Goal: Check status: Check status

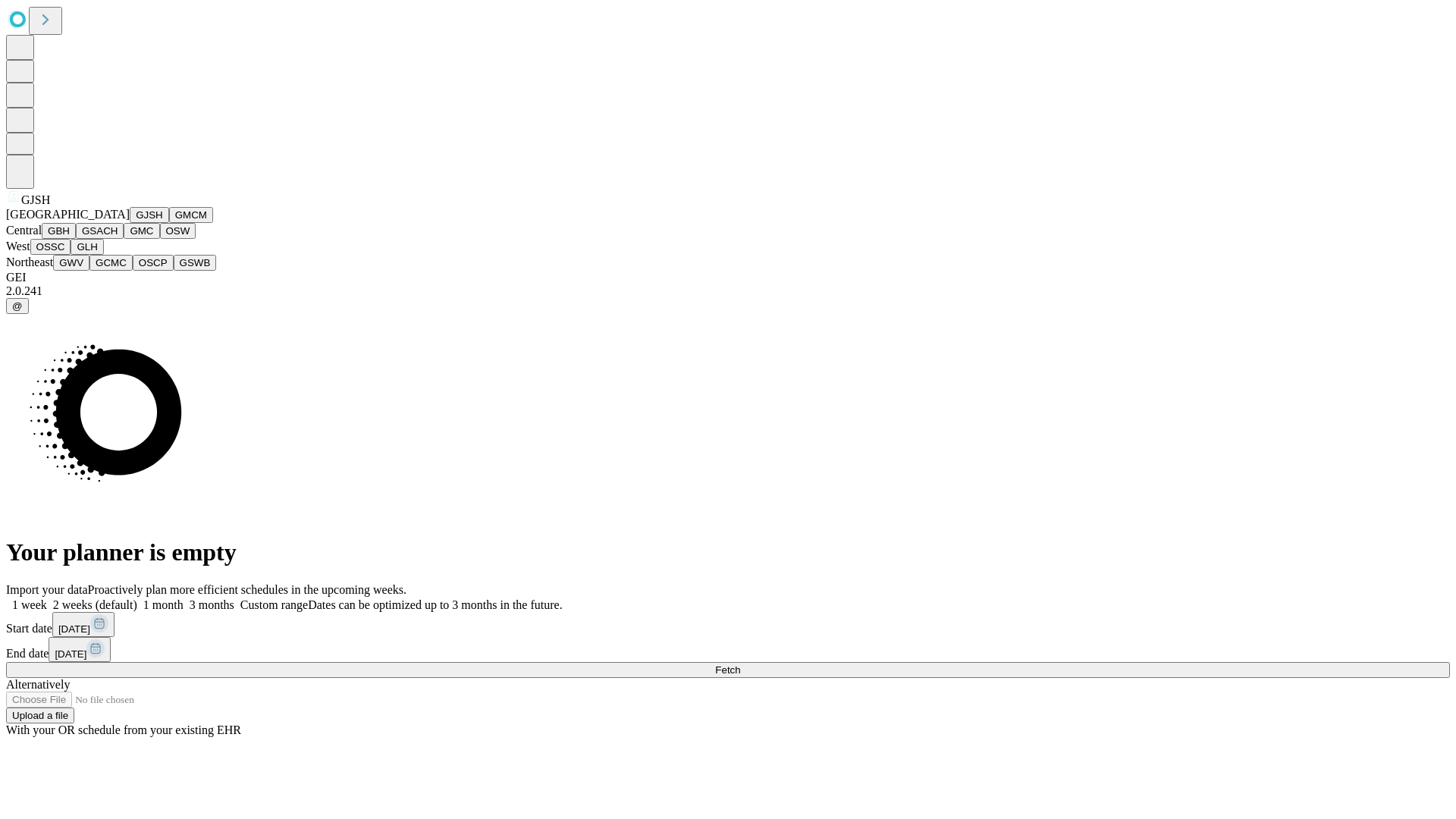
click at [130, 223] on button "GJSH" at bounding box center [149, 215] width 39 height 16
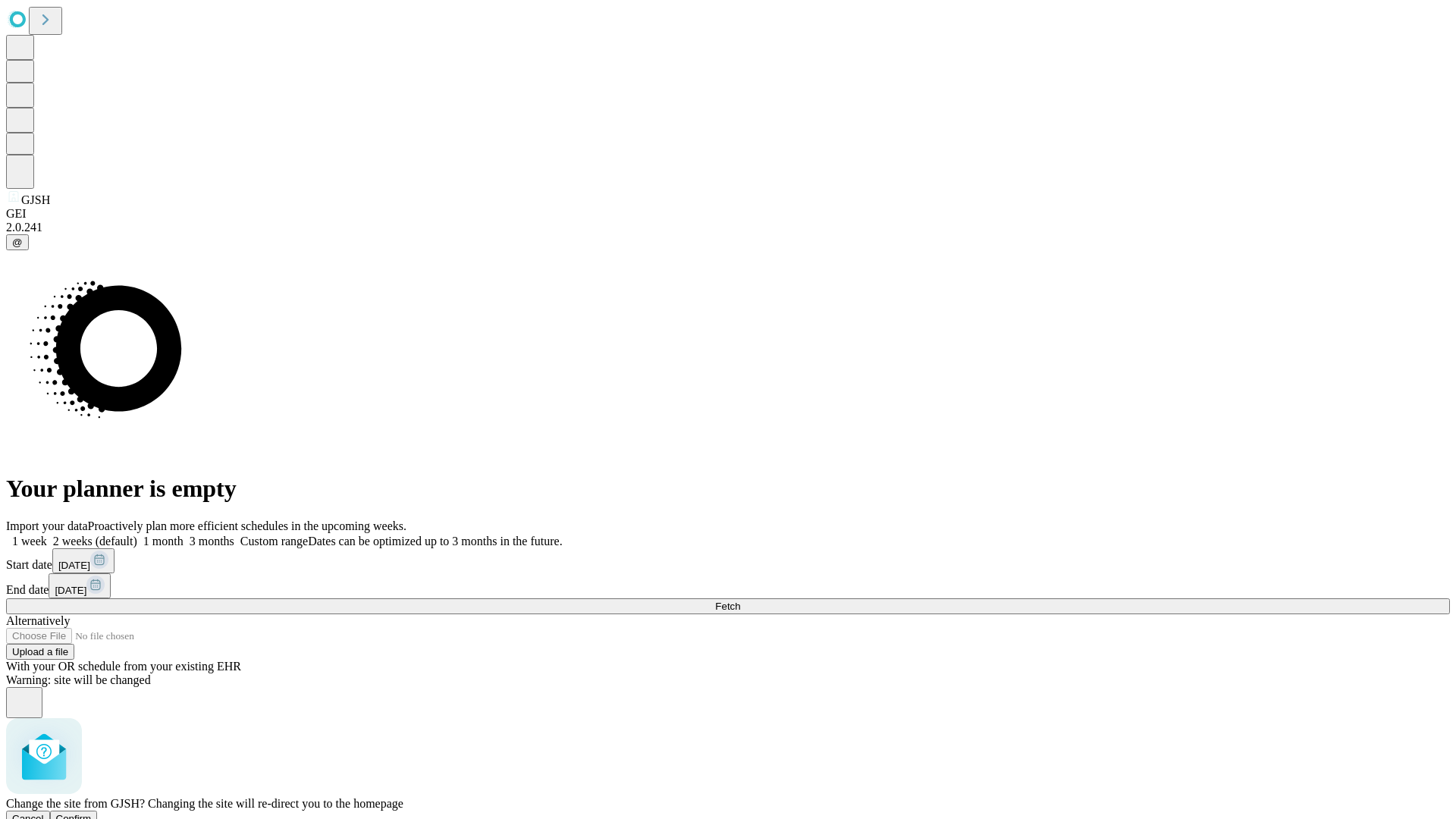
click at [92, 813] on span "Confirm" at bounding box center [74, 818] width 36 height 12
click at [184, 534] on label "1 month" at bounding box center [161, 540] width 46 height 13
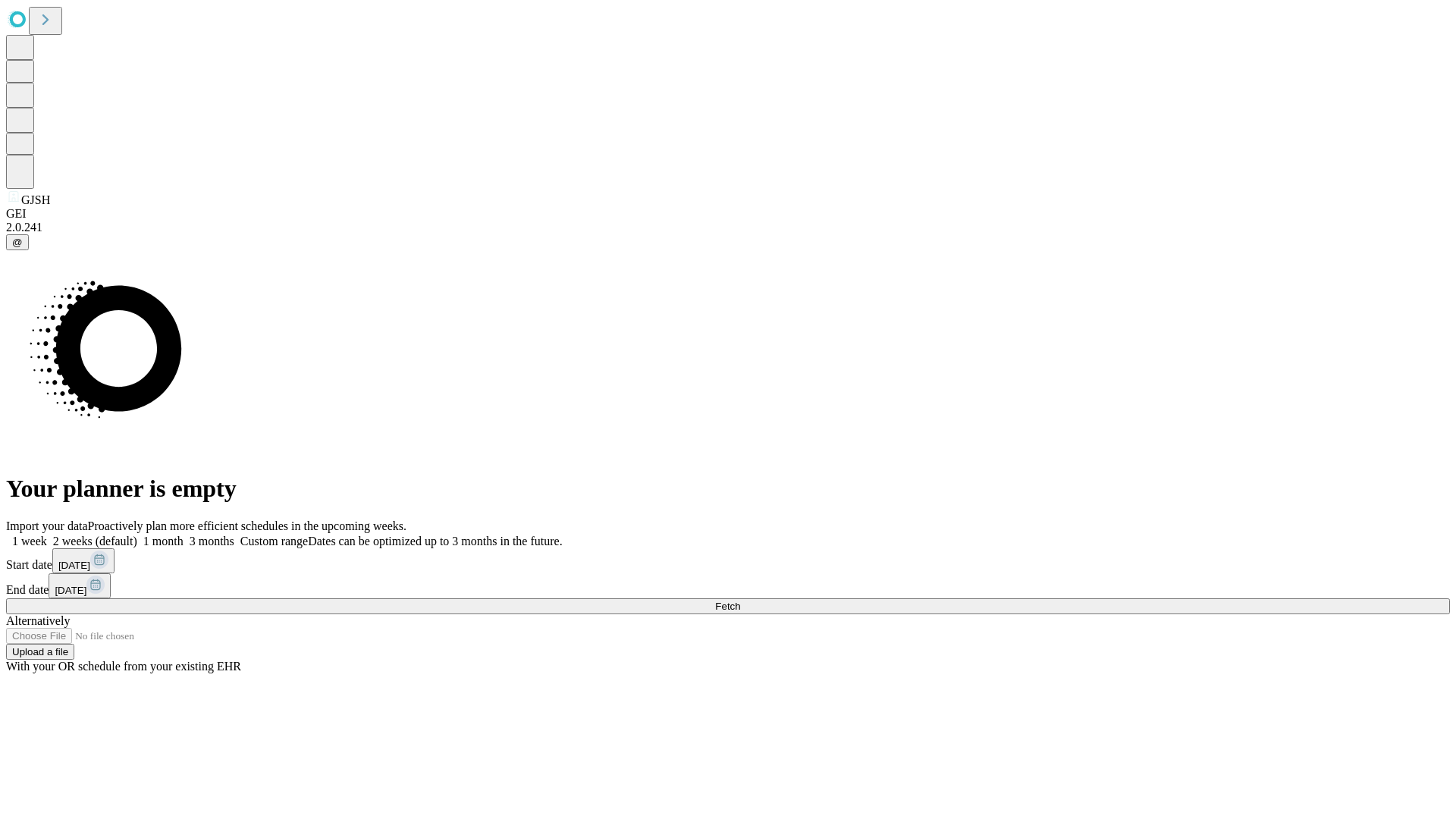
click at [740, 601] on span "Fetch" at bounding box center [727, 606] width 25 height 12
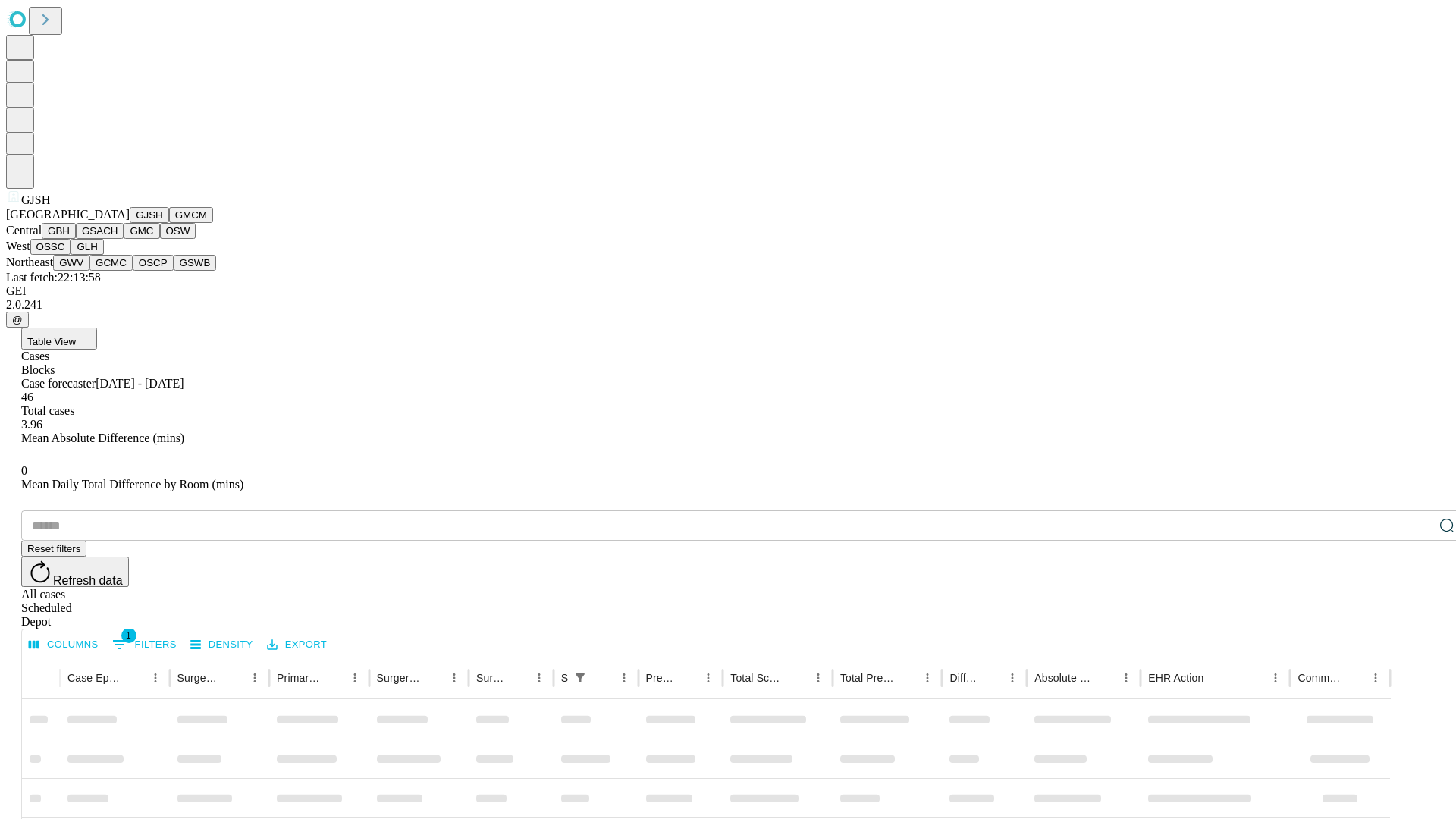
click at [169, 223] on button "GMCM" at bounding box center [191, 215] width 44 height 16
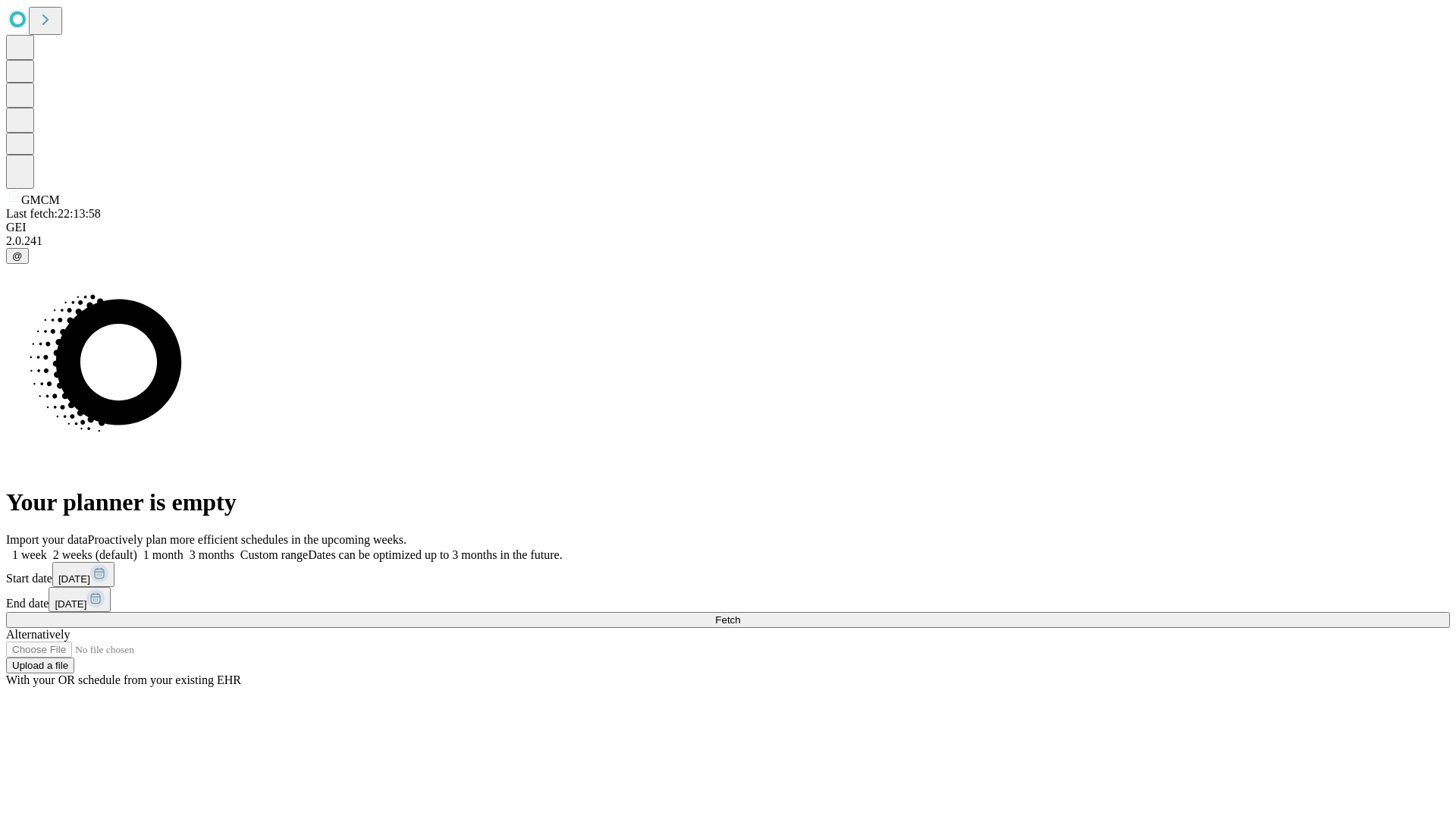
click at [184, 548] on label "1 month" at bounding box center [161, 554] width 46 height 13
click at [740, 614] on span "Fetch" at bounding box center [727, 620] width 25 height 12
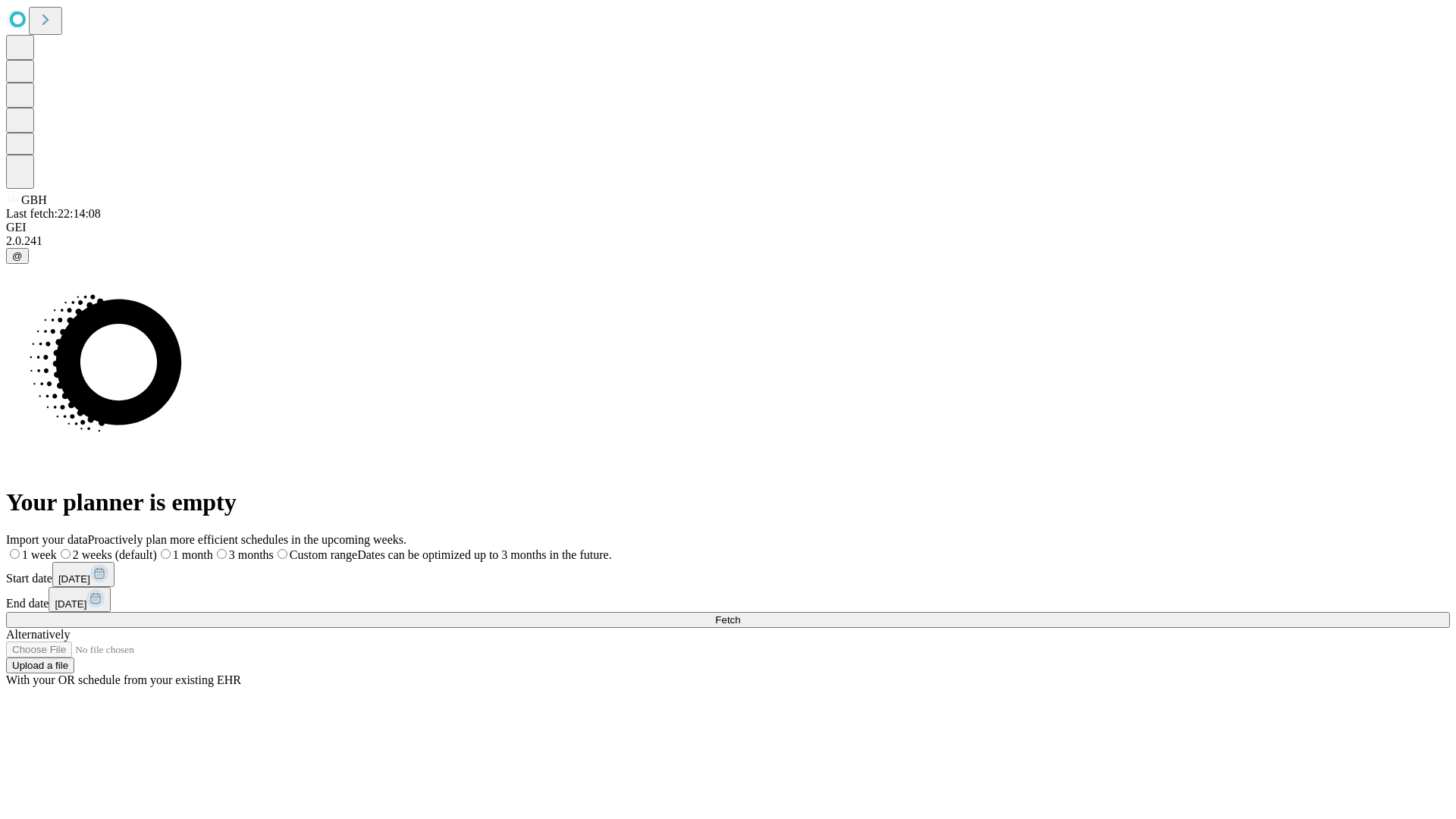
click at [740, 614] on span "Fetch" at bounding box center [727, 620] width 25 height 12
click at [184, 548] on label "1 month" at bounding box center [161, 554] width 46 height 13
click at [740, 614] on span "Fetch" at bounding box center [727, 620] width 25 height 12
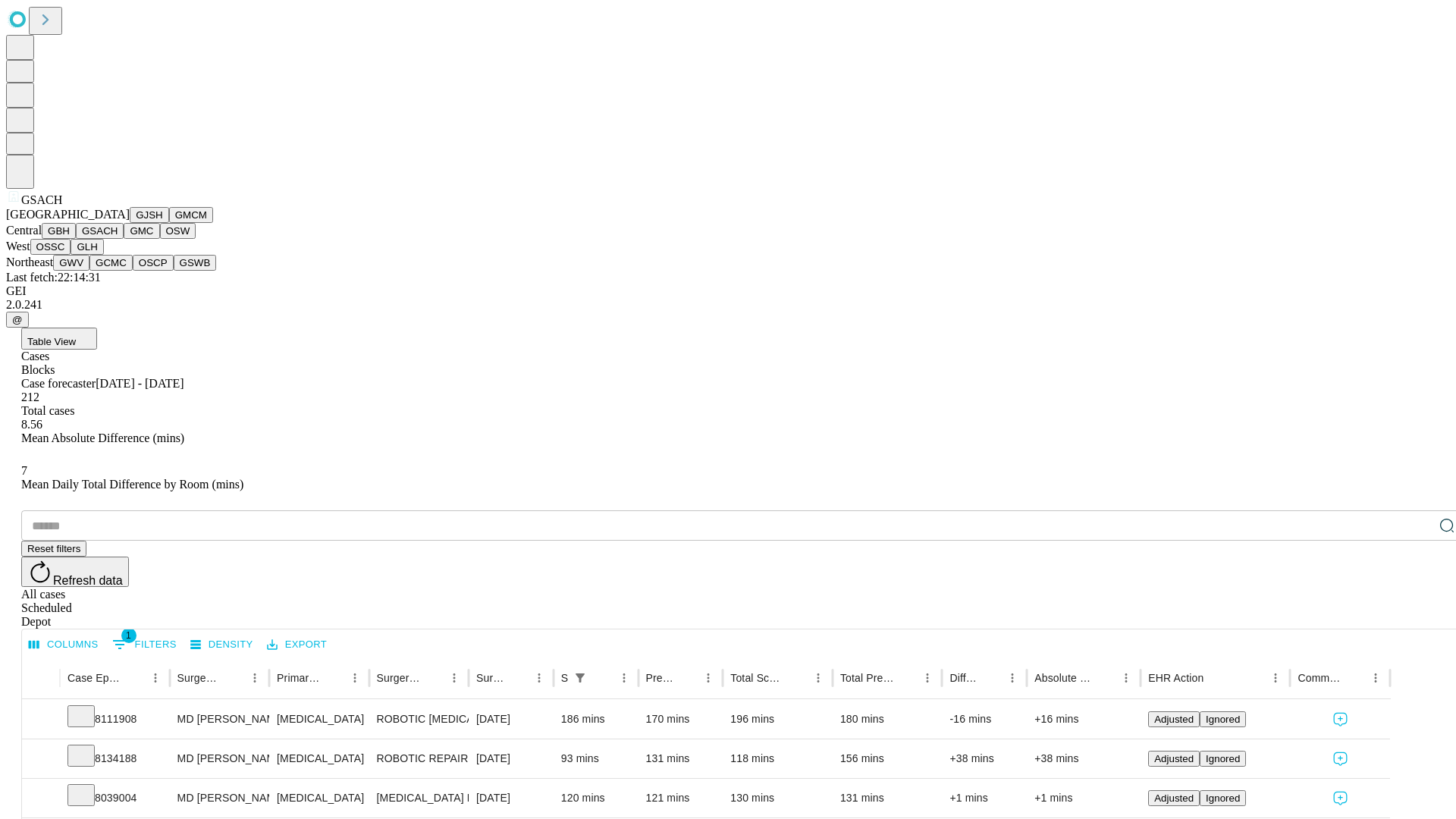
click at [124, 239] on button "GMC" at bounding box center [141, 231] width 36 height 16
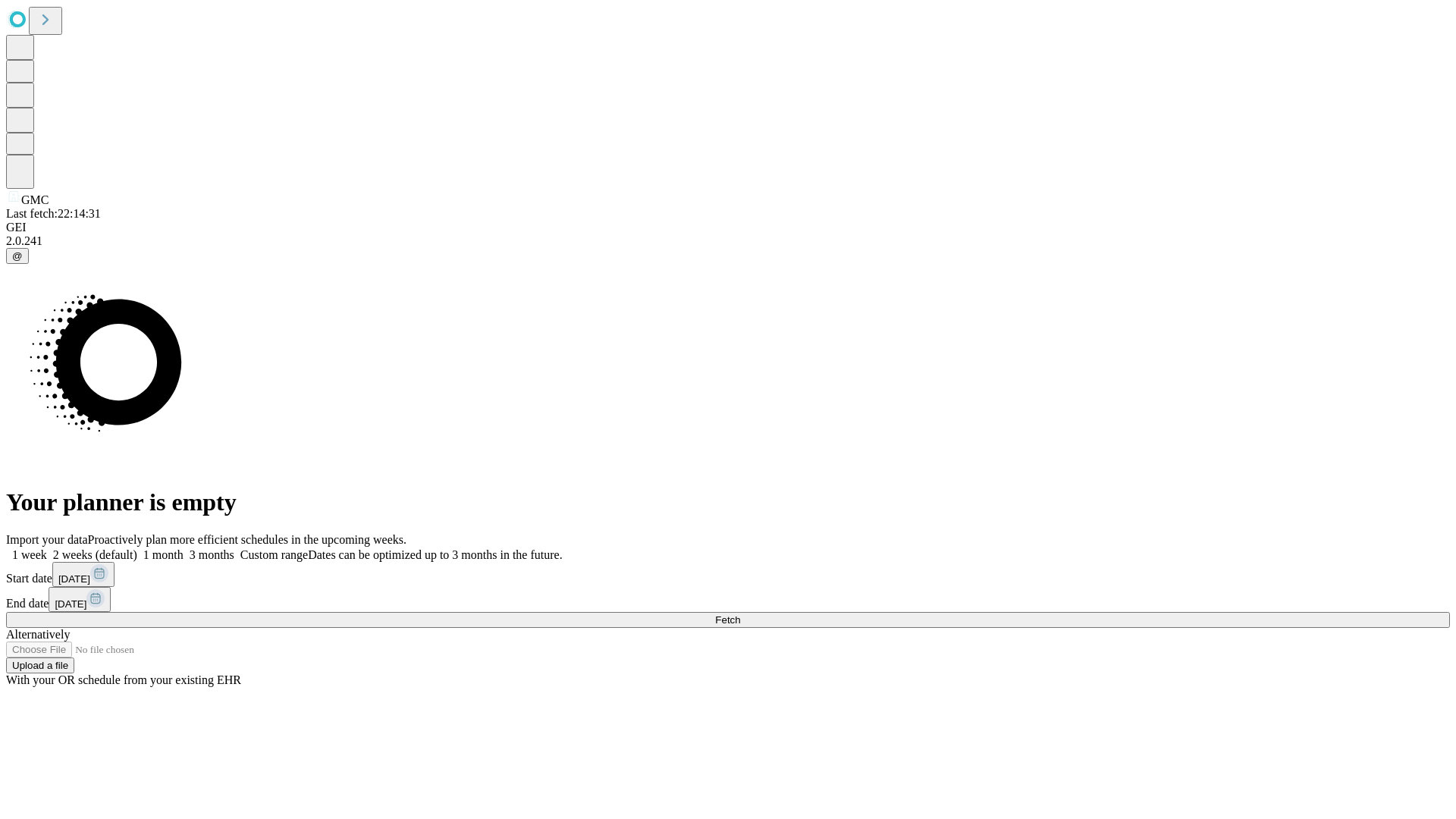
click at [184, 548] on label "1 month" at bounding box center [161, 554] width 46 height 13
click at [740, 614] on span "Fetch" at bounding box center [727, 620] width 25 height 12
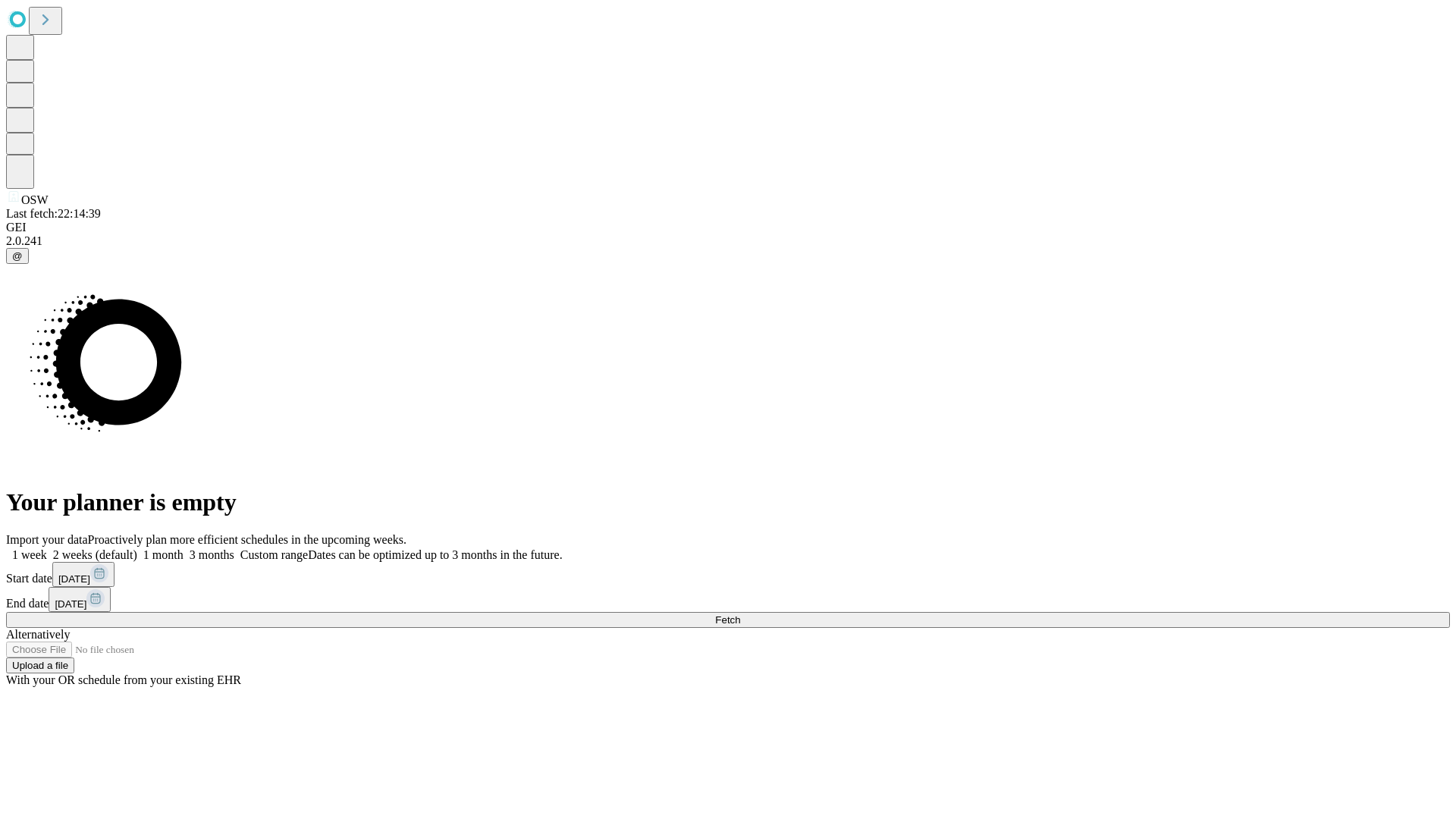
click at [184, 548] on label "1 month" at bounding box center [161, 554] width 46 height 13
click at [740, 614] on span "Fetch" at bounding box center [727, 620] width 25 height 12
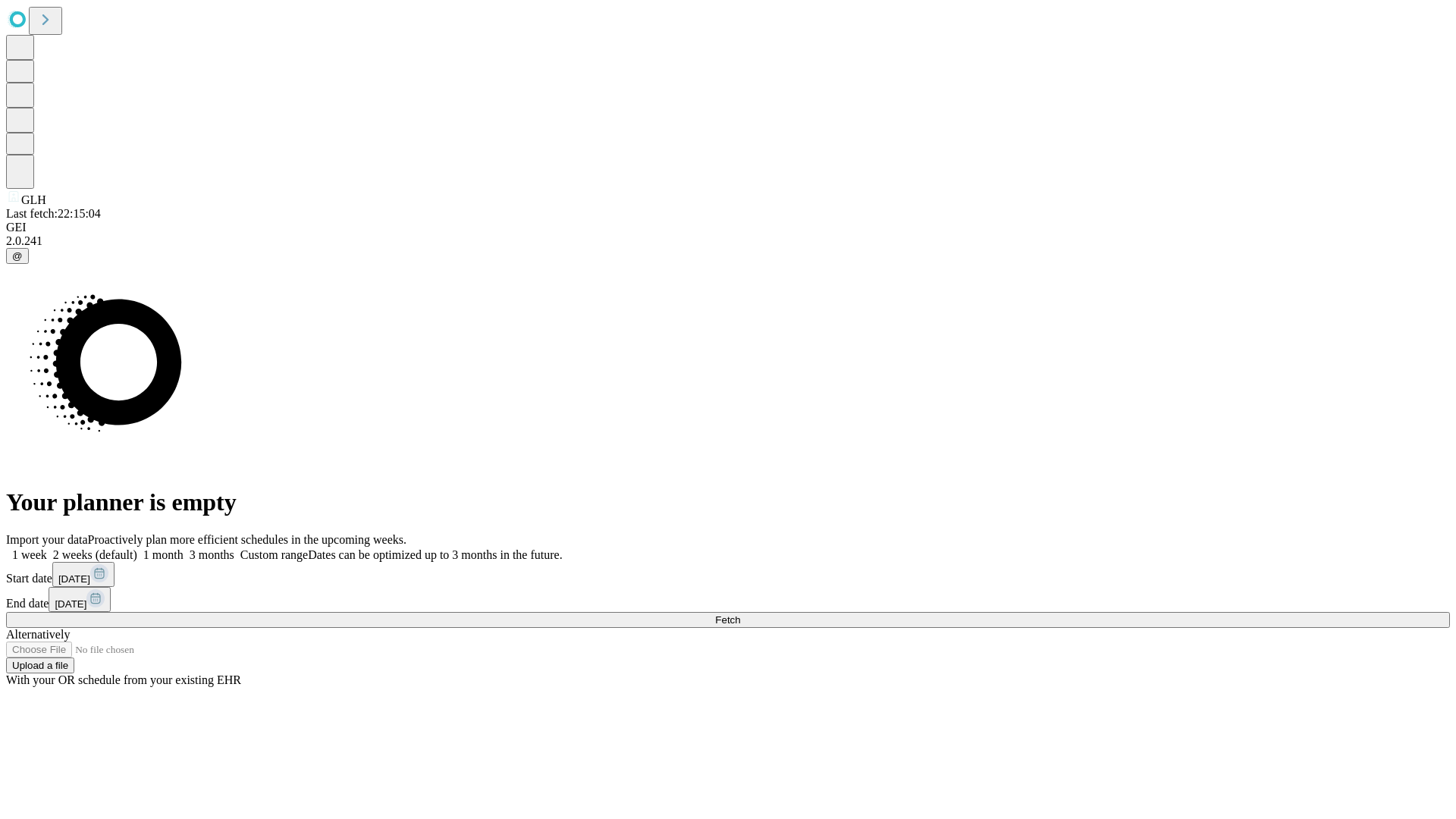
click at [184, 548] on label "1 month" at bounding box center [161, 554] width 46 height 13
click at [740, 614] on span "Fetch" at bounding box center [727, 620] width 25 height 12
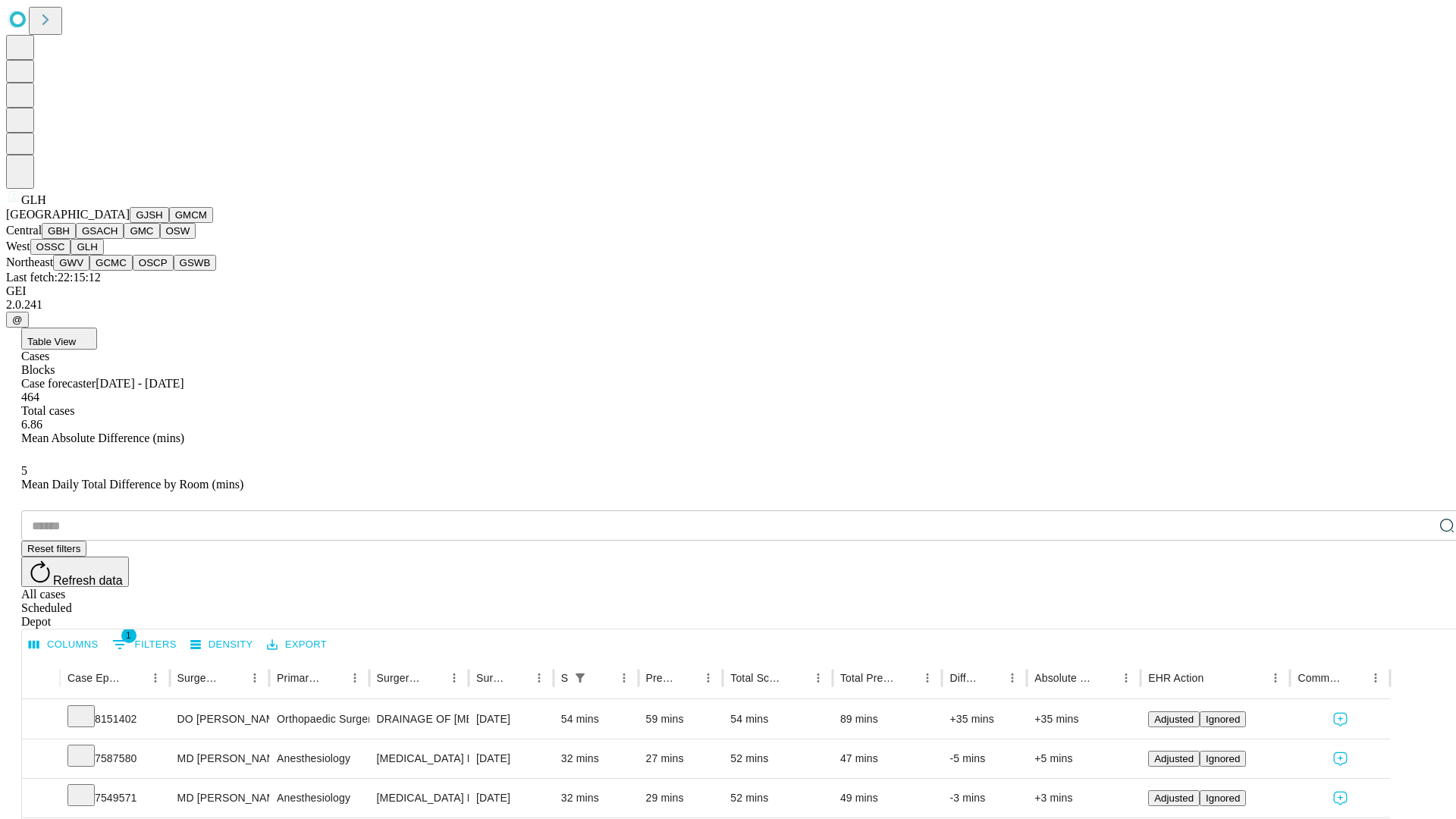
click at [90, 271] on button "GWV" at bounding box center [71, 262] width 36 height 16
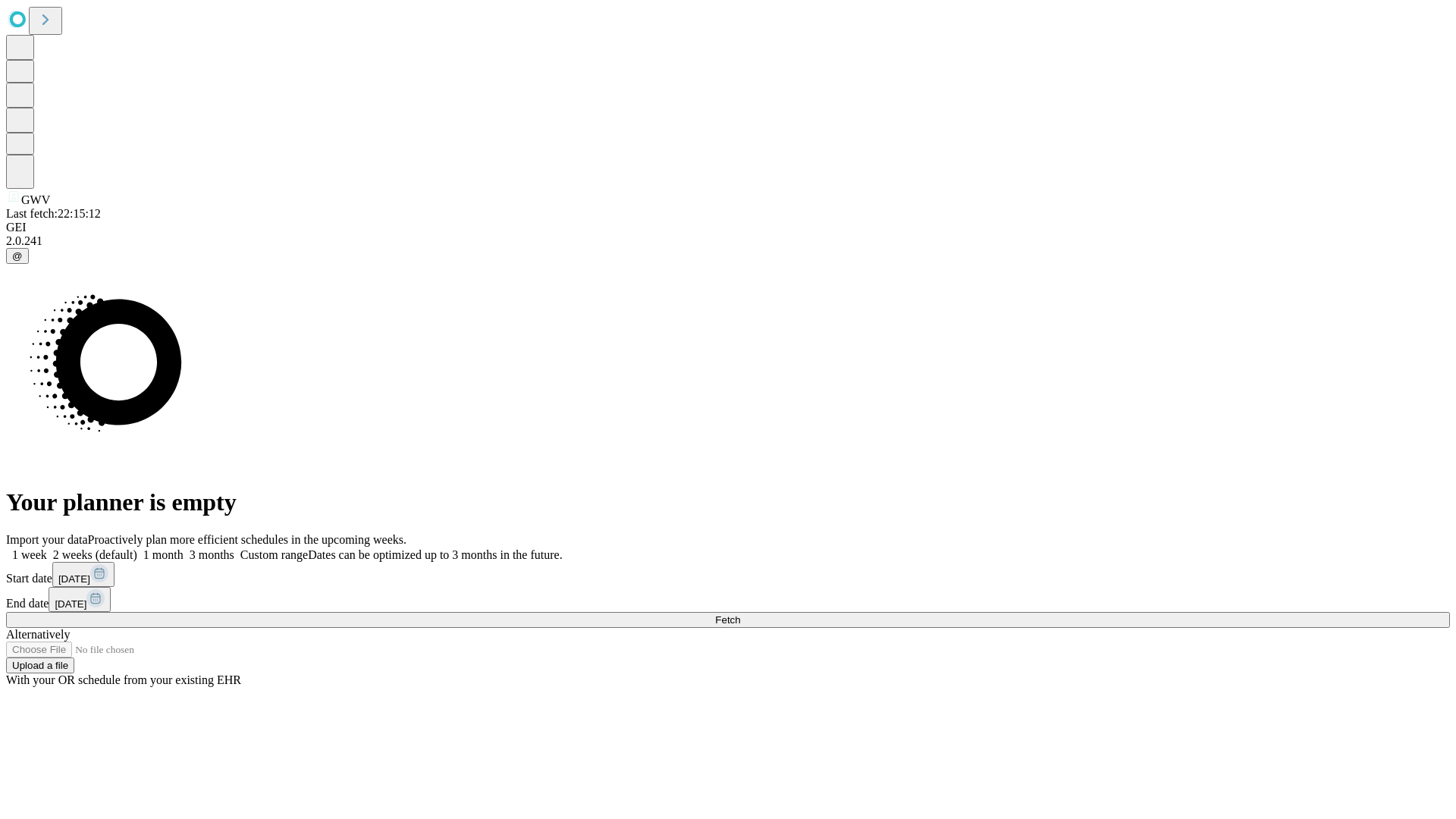
click at [184, 548] on label "1 month" at bounding box center [161, 554] width 46 height 13
click at [740, 614] on span "Fetch" at bounding box center [727, 620] width 25 height 12
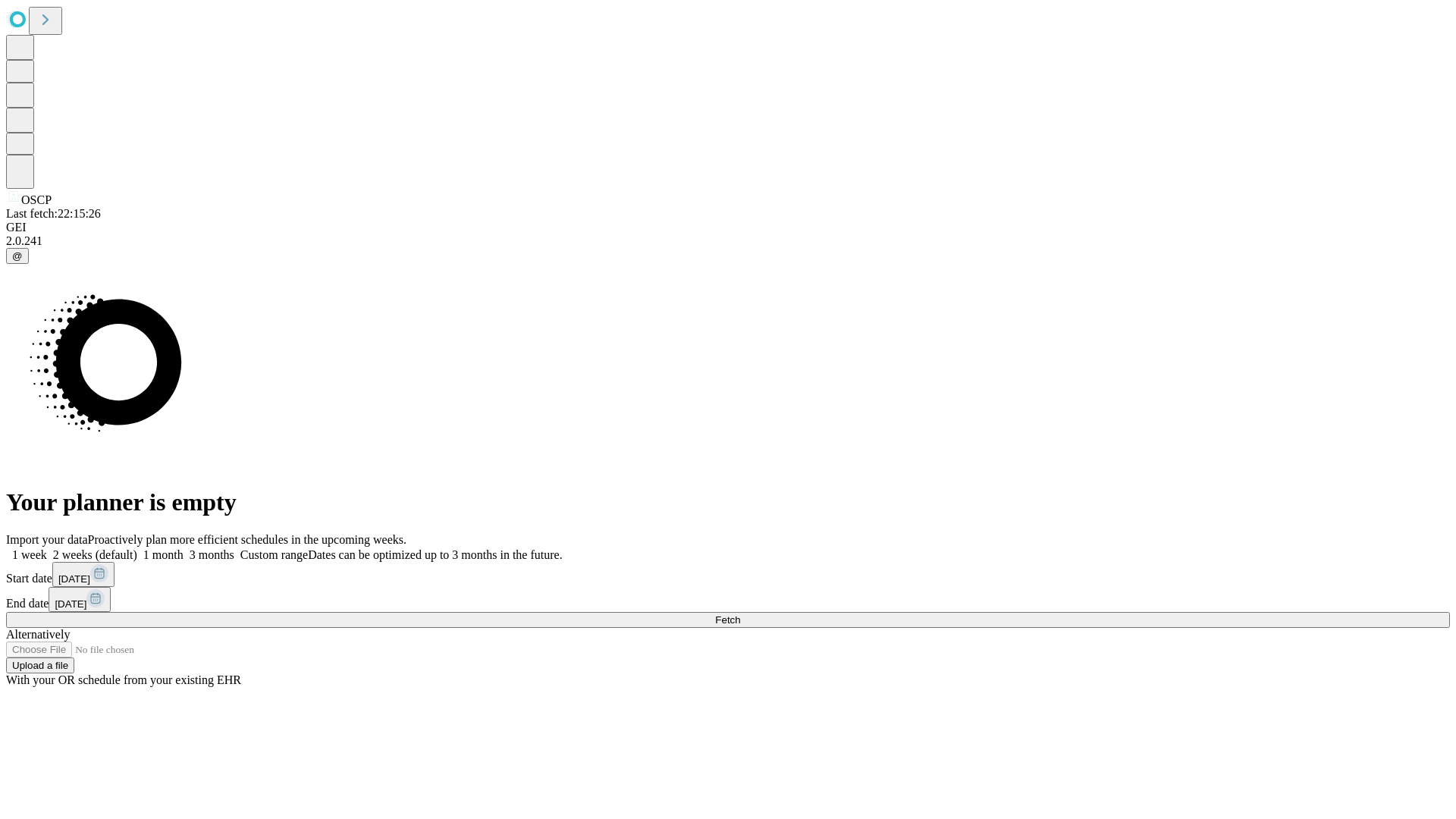
click at [184, 548] on label "1 month" at bounding box center [161, 554] width 46 height 13
click at [740, 614] on span "Fetch" at bounding box center [727, 620] width 25 height 12
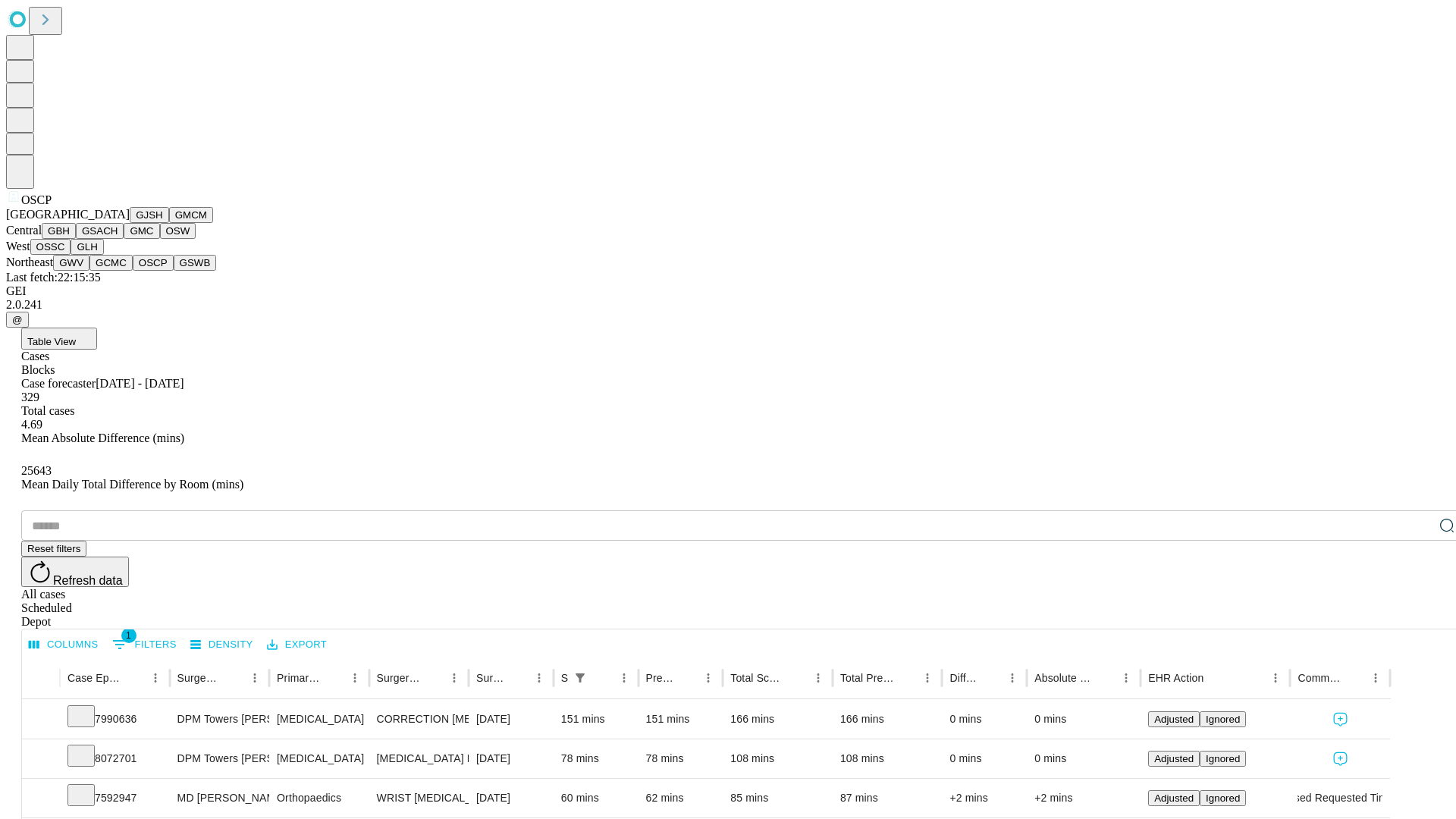
click at [174, 271] on button "GSWB" at bounding box center [195, 262] width 43 height 16
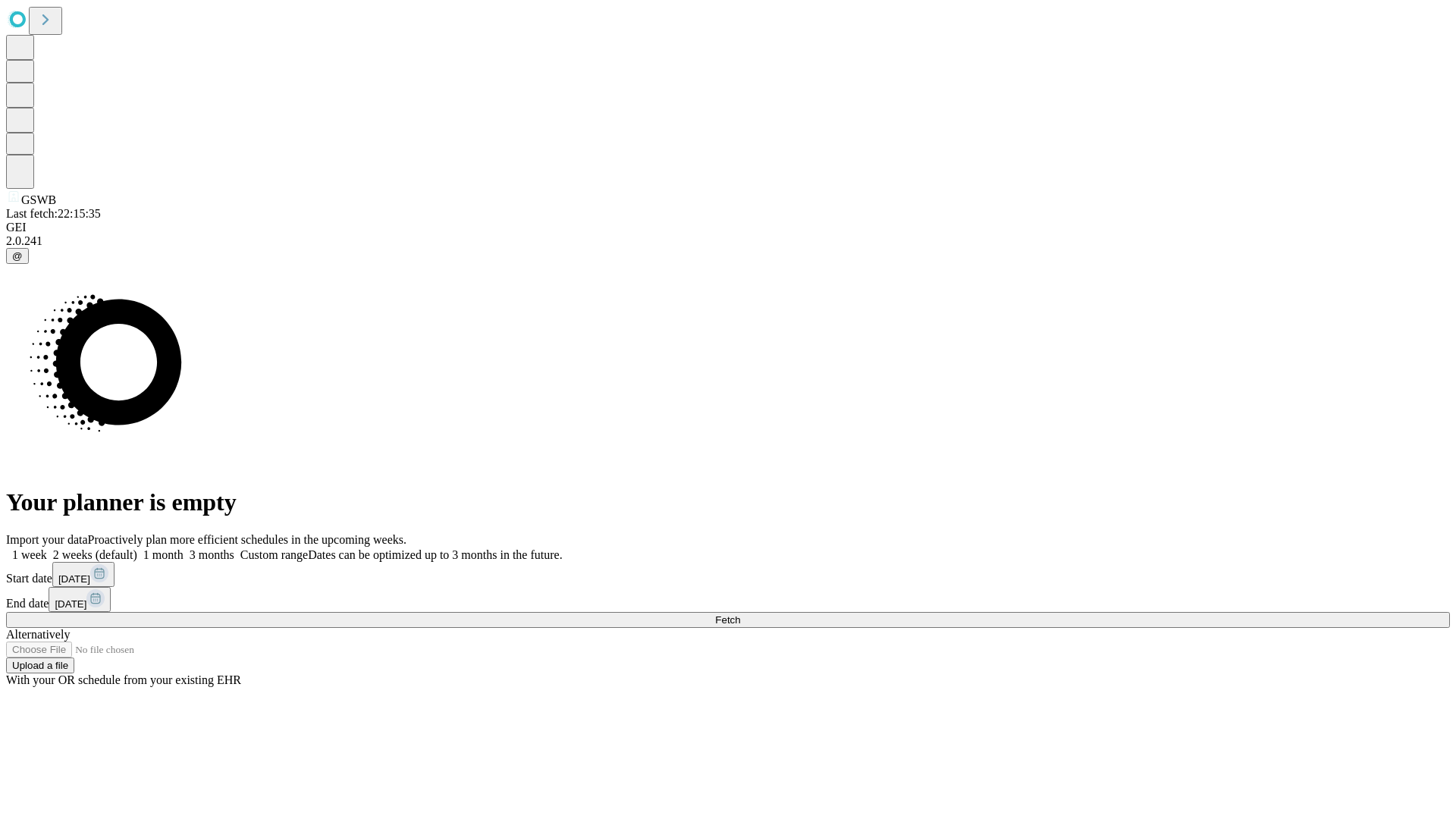
click at [184, 548] on label "1 month" at bounding box center [161, 554] width 46 height 13
click at [740, 614] on span "Fetch" at bounding box center [727, 620] width 25 height 12
